Goal: Information Seeking & Learning: Understand process/instructions

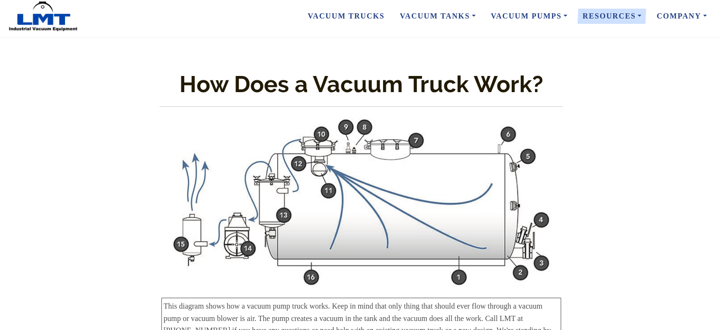
scroll to position [6, 0]
click at [324, 297] on div "This diagram shows how a vacuum pump truck works. Keep in mind that only thing …" at bounding box center [360, 323] width 399 height 53
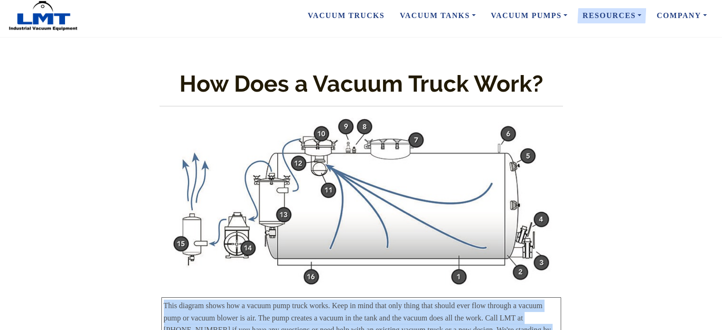
click at [324, 297] on div "This diagram shows how a vacuum pump truck works. Keep in mind that only thing …" at bounding box center [360, 323] width 399 height 53
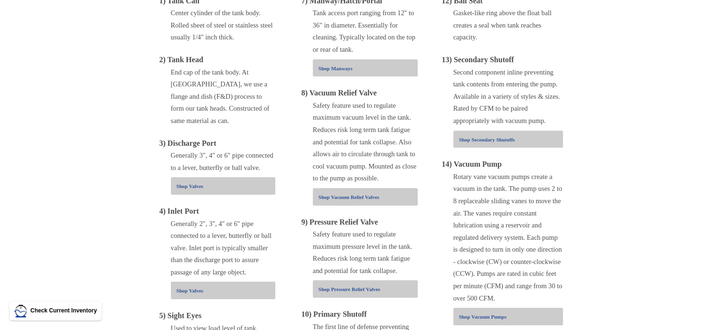
scroll to position [370, 0]
click at [336, 104] on span "Safety feature used to regulate maximum vacuum level in the tank. Reduces risk …" at bounding box center [364, 142] width 103 height 81
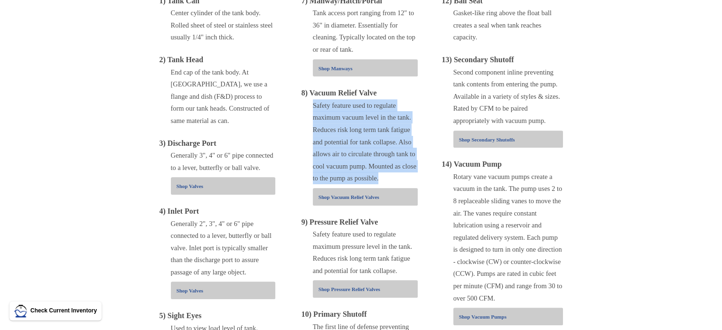
click at [336, 104] on span "Safety feature used to regulate maximum vacuum level in the tank. Reduces risk …" at bounding box center [364, 142] width 103 height 81
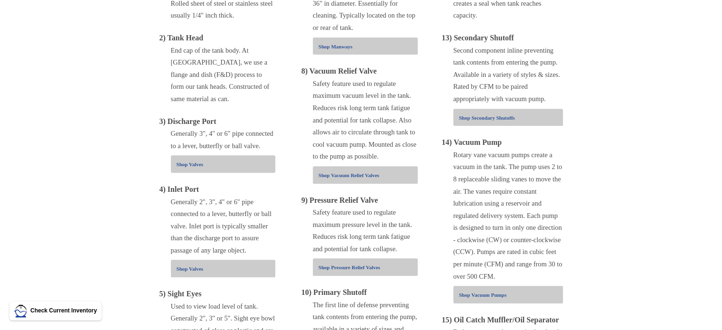
scroll to position [414, 0]
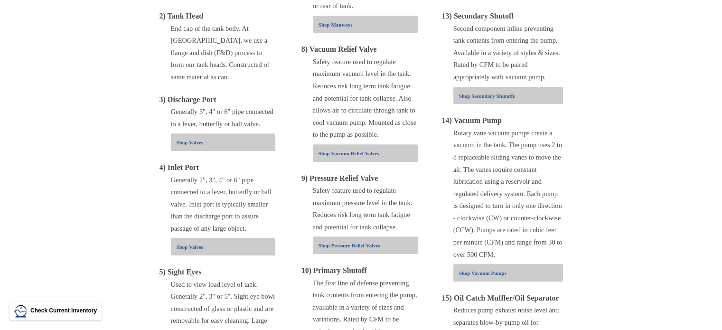
click at [337, 196] on div "Safety feature used to regulate maximum pressure level in the tank. Reduces ris…" at bounding box center [365, 208] width 105 height 48
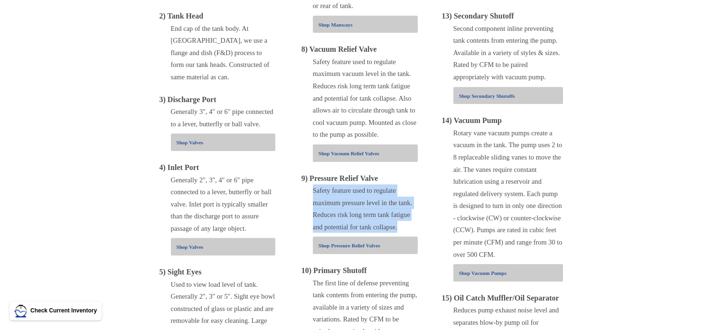
click at [337, 196] on div "Safety feature used to regulate maximum pressure level in the tank. Reduces ris…" at bounding box center [365, 208] width 105 height 48
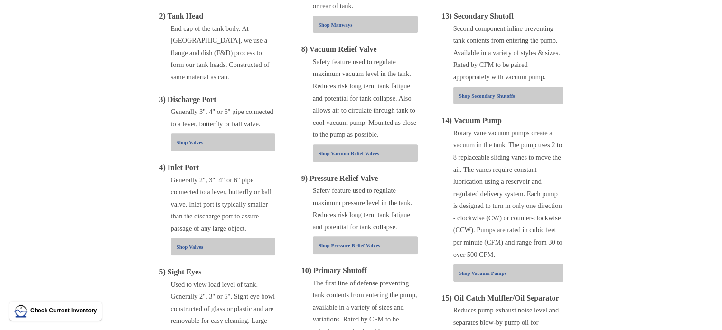
click at [337, 196] on div "Safety feature used to regulate maximum pressure level in the tank. Reduces ris…" at bounding box center [365, 208] width 105 height 48
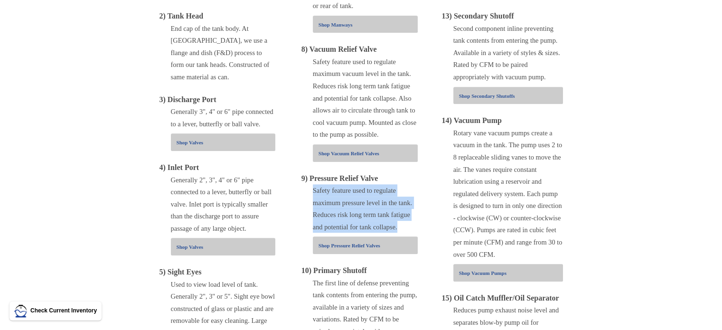
click at [337, 196] on div "Safety feature used to regulate maximum pressure level in the tank. Reduces ris…" at bounding box center [365, 208] width 105 height 48
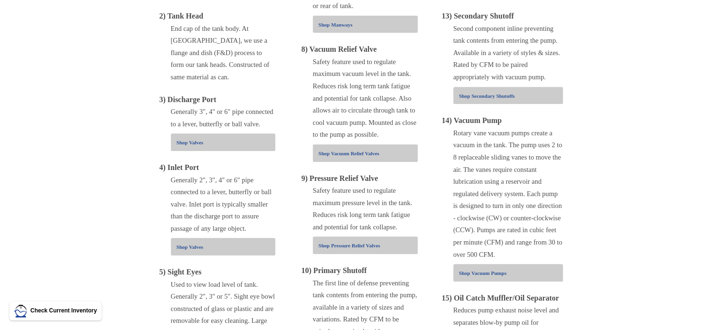
click at [337, 196] on div "Safety feature used to regulate maximum pressure level in the tank. Reduces ris…" at bounding box center [365, 208] width 105 height 48
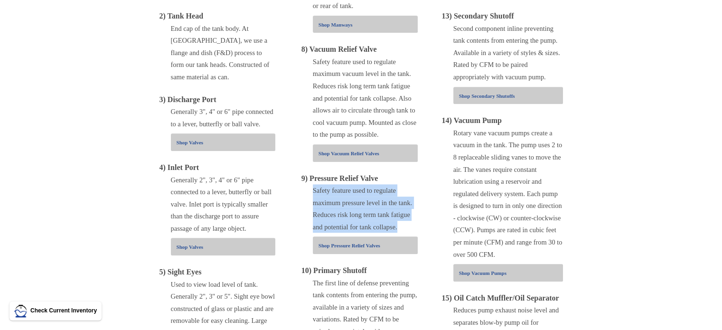
click at [337, 196] on div "Safety feature used to regulate maximum pressure level in the tank. Reduces ris…" at bounding box center [365, 208] width 105 height 48
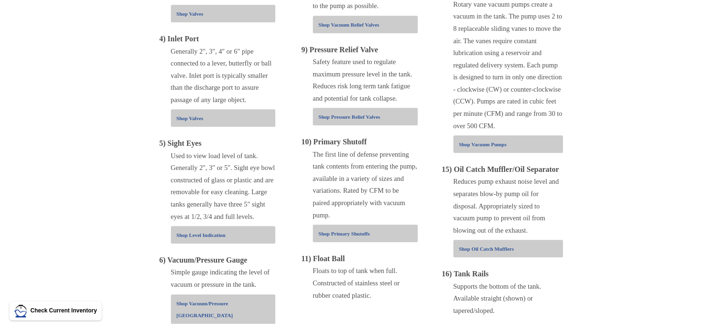
scroll to position [552, 0]
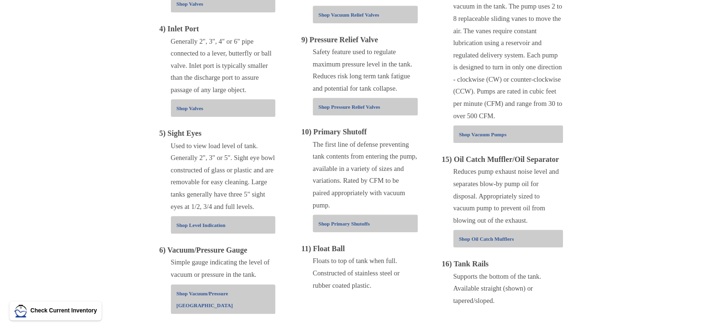
click at [337, 196] on div "The first line of defense preventing tank contents from entering the pump, avai…" at bounding box center [365, 174] width 105 height 73
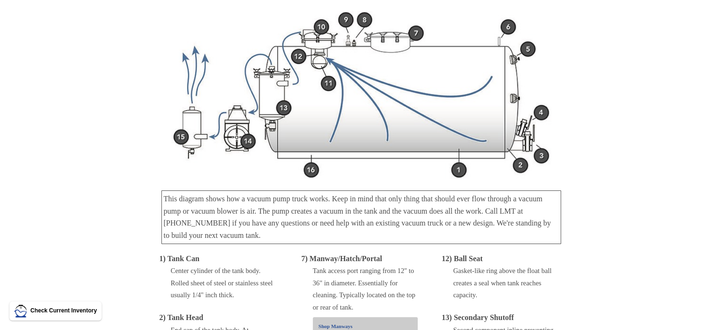
scroll to position [113, 0]
